Goal: Task Accomplishment & Management: Manage account settings

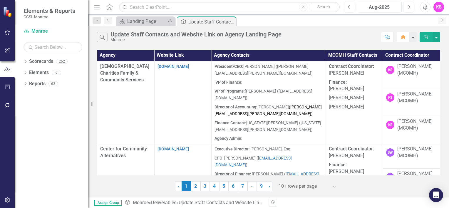
click at [334, 186] on icon "Expand" at bounding box center [334, 186] width 6 height 5
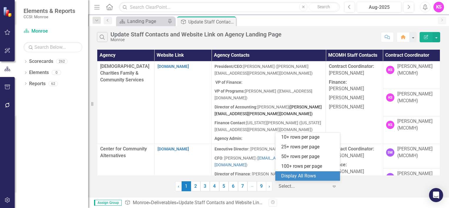
click at [325, 177] on div "Display All Rows" at bounding box center [308, 176] width 55 height 7
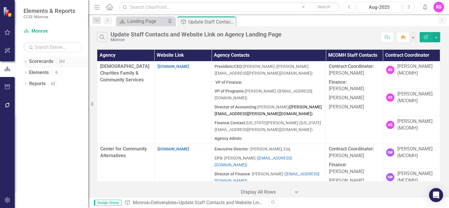
click at [27, 62] on icon "Dropdown" at bounding box center [26, 62] width 4 height 3
click at [28, 73] on icon "Dropdown" at bounding box center [28, 73] width 4 height 4
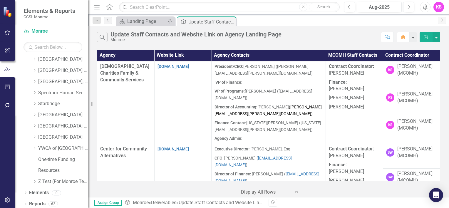
scroll to position [360, 0]
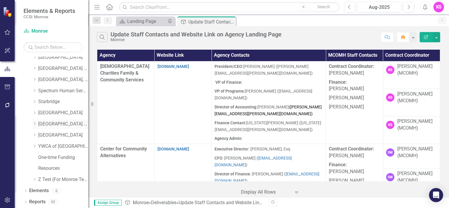
click at [50, 124] on link "[GEOGRAPHIC_DATA] (RRH)" at bounding box center [63, 124] width 50 height 7
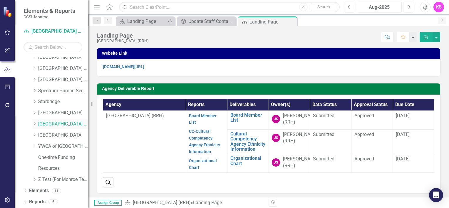
click at [36, 123] on icon "Dropdown" at bounding box center [34, 124] width 4 height 4
click at [60, 135] on link "[GEOGRAPHIC_DATA] (RRH) (MCOMH Internal)" at bounding box center [66, 135] width 44 height 7
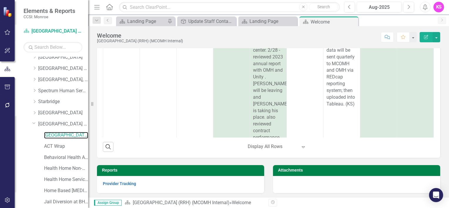
scroll to position [556, 0]
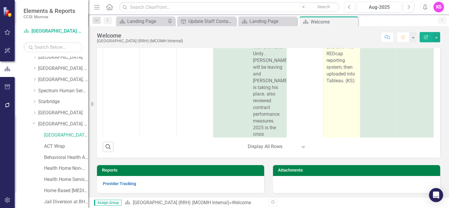
click at [329, 103] on td "[DATE] attended the monthly SPOA \HBCI meeting. reviewed current caseloads.(KS)…" at bounding box center [342, 17] width 37 height 272
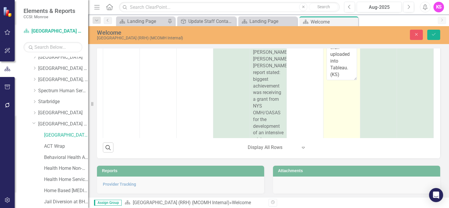
scroll to position [438, 0]
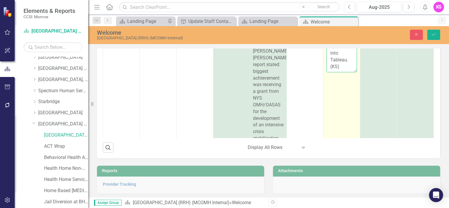
click at [344, 66] on textarea "[DATE] attended the monthly SPOA \HBCI meeting. reviewed current caseloads.(KS)…" at bounding box center [341, 36] width 31 height 71
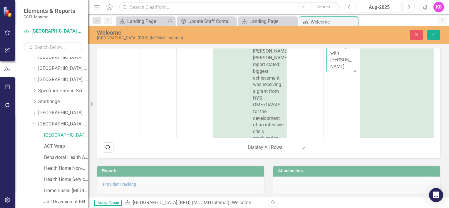
scroll to position [307, 0]
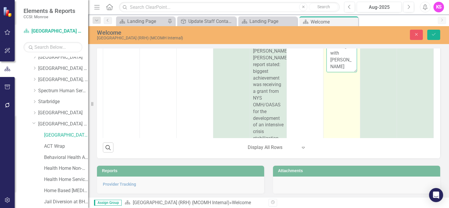
paste textarea "Good news is they are moving forward with the ICSC and will be starting renovat…"
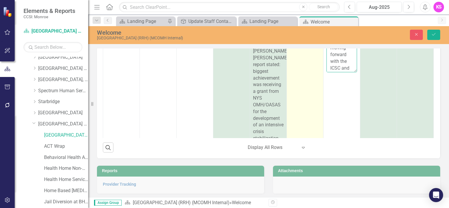
scroll to position [409, 0]
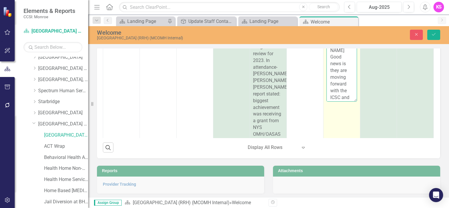
click at [340, 84] on textarea "[DATE] attended the monthly SPOA \HBCI meeting. reviewed current caseloads.(KS)…" at bounding box center [341, 65] width 31 height 71
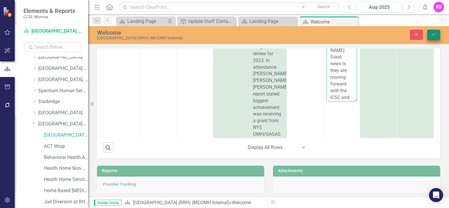
type textarea "[DATE] attended the monthly SPOA \HBCI meeting. reviewed current caseloads.(KS)…"
click at [435, 35] on icon "Save" at bounding box center [433, 34] width 5 height 4
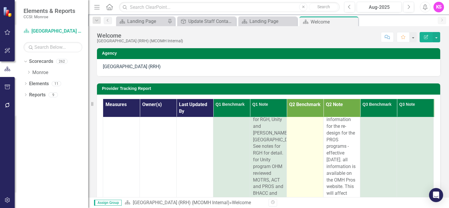
scroll to position [0, 0]
